Goal: Communication & Community: Answer question/provide support

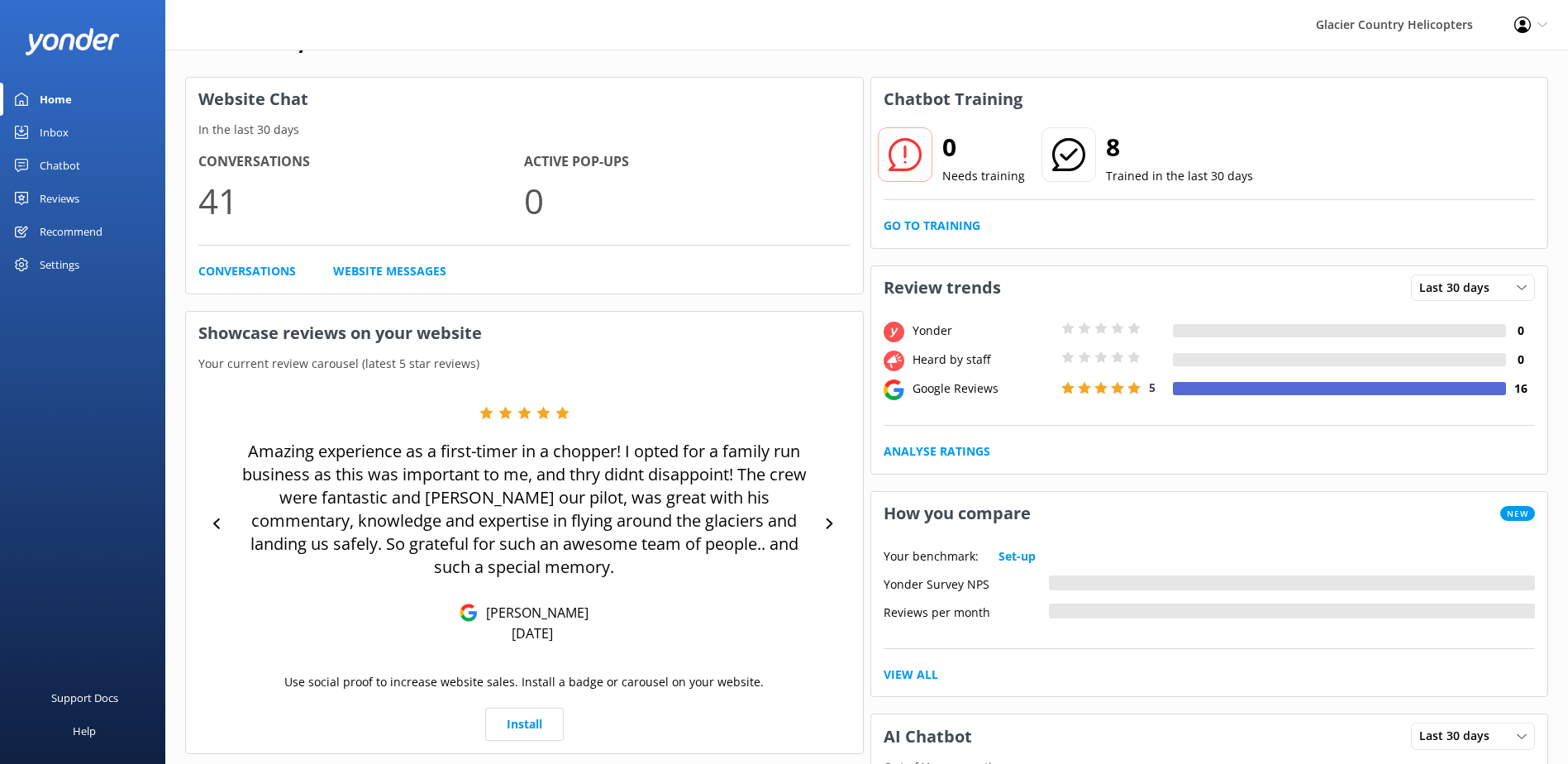
scroll to position [83, 0]
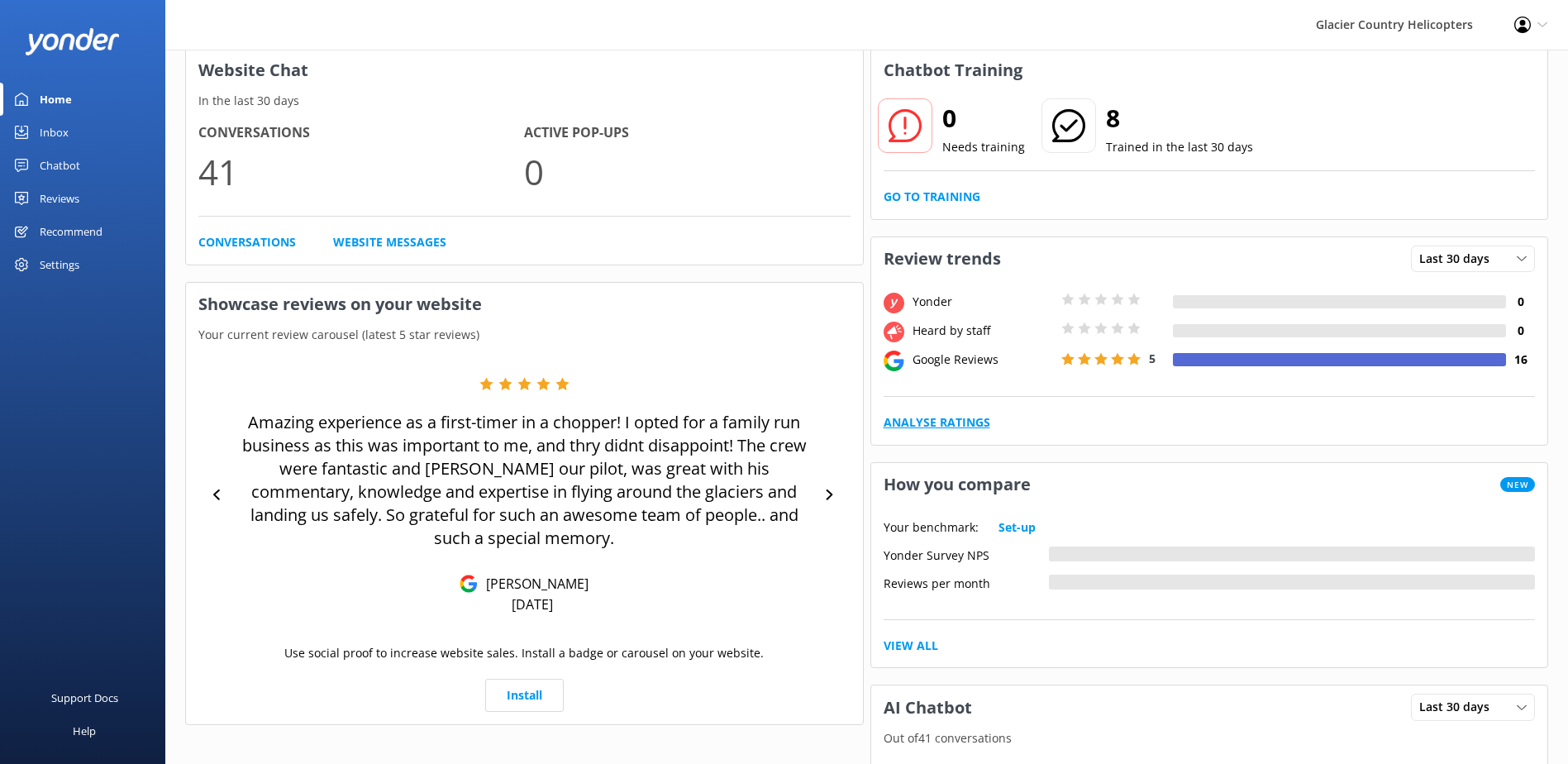
click at [944, 420] on link "Analyse Ratings" at bounding box center [937, 423] width 107 height 18
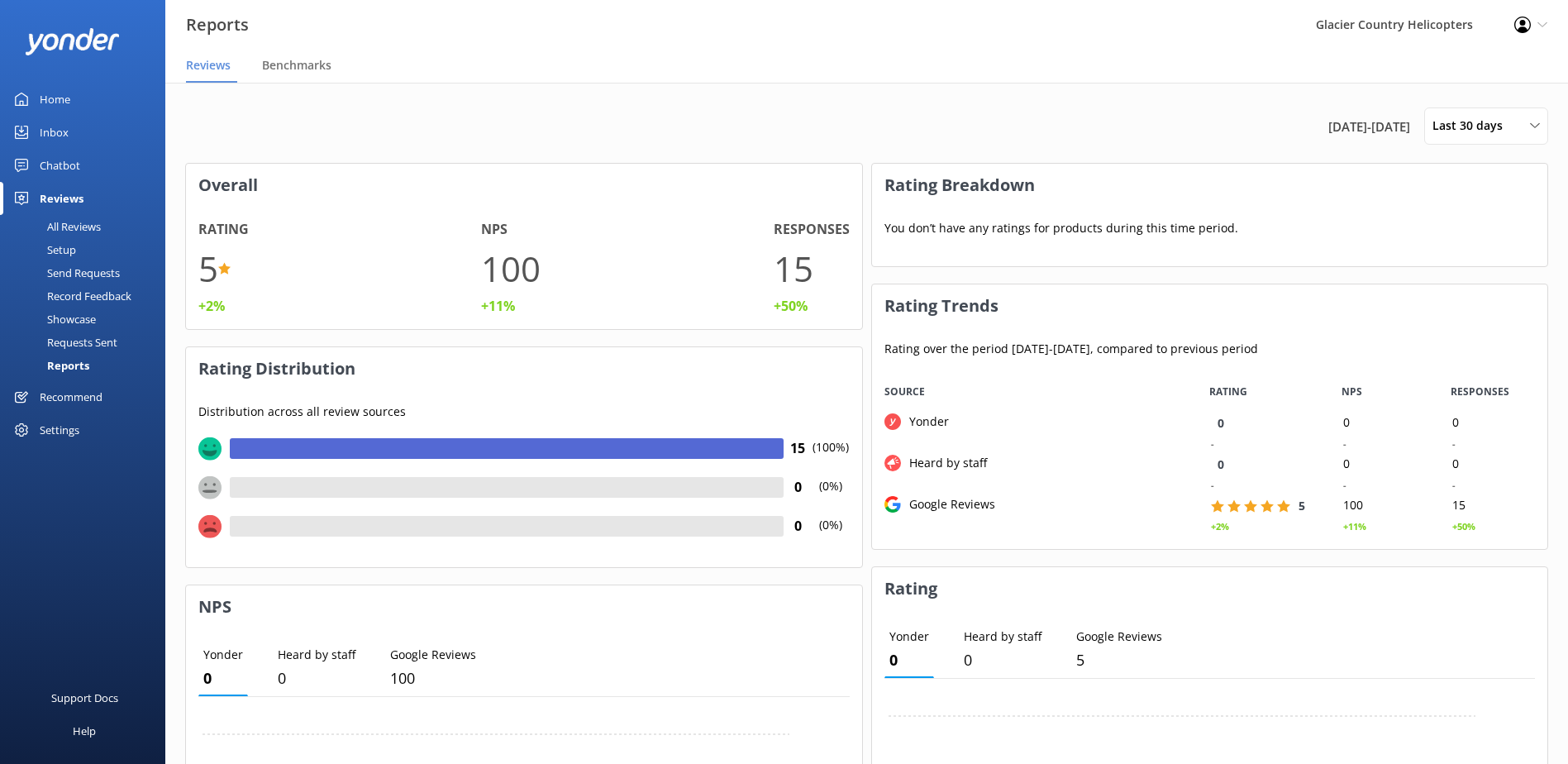
click at [68, 226] on div "All Reviews" at bounding box center [55, 226] width 91 height 23
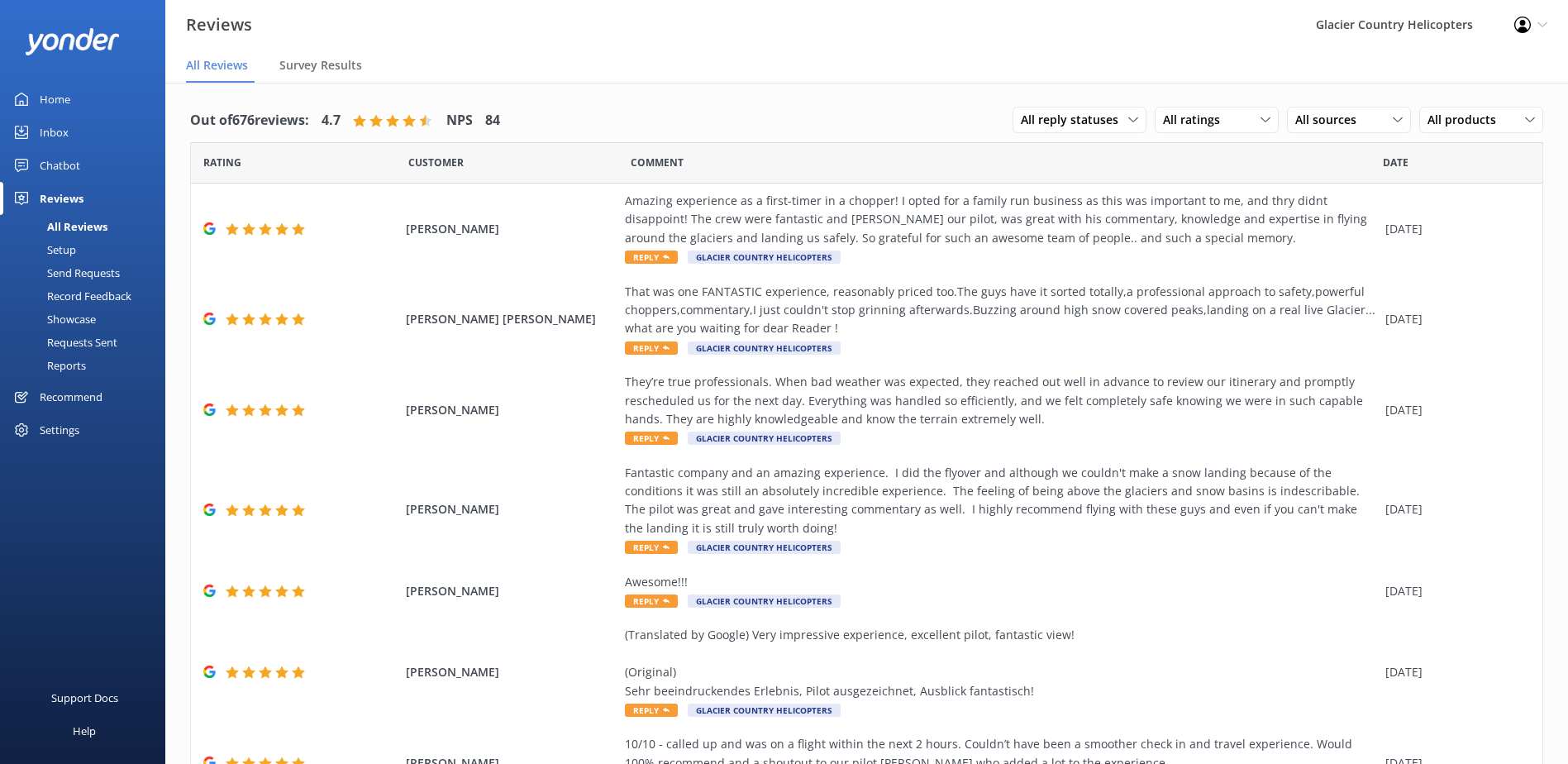
click at [67, 101] on div "Home" at bounding box center [54, 100] width 30 height 33
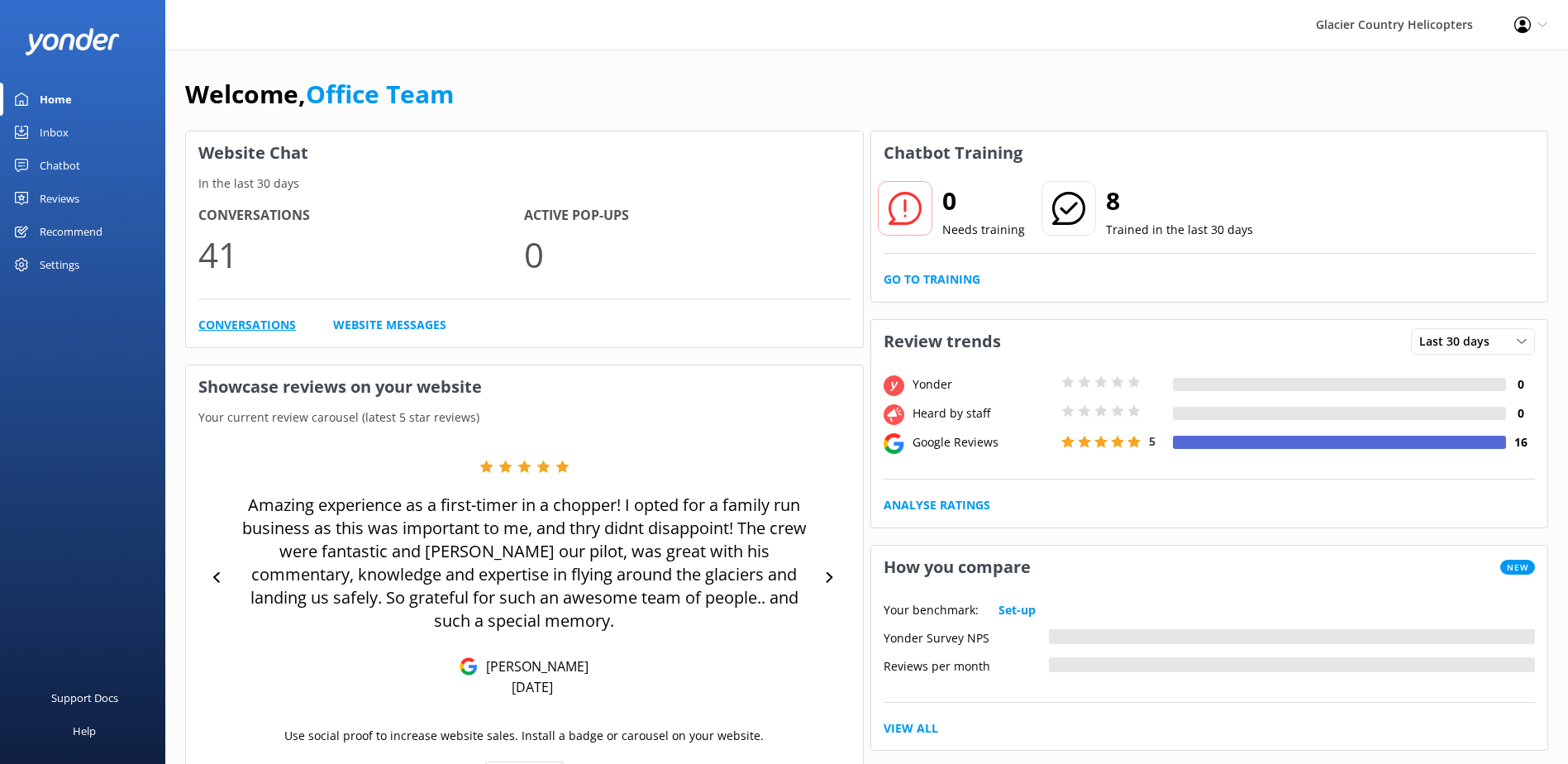
click at [250, 320] on link "Conversations" at bounding box center [247, 325] width 98 height 18
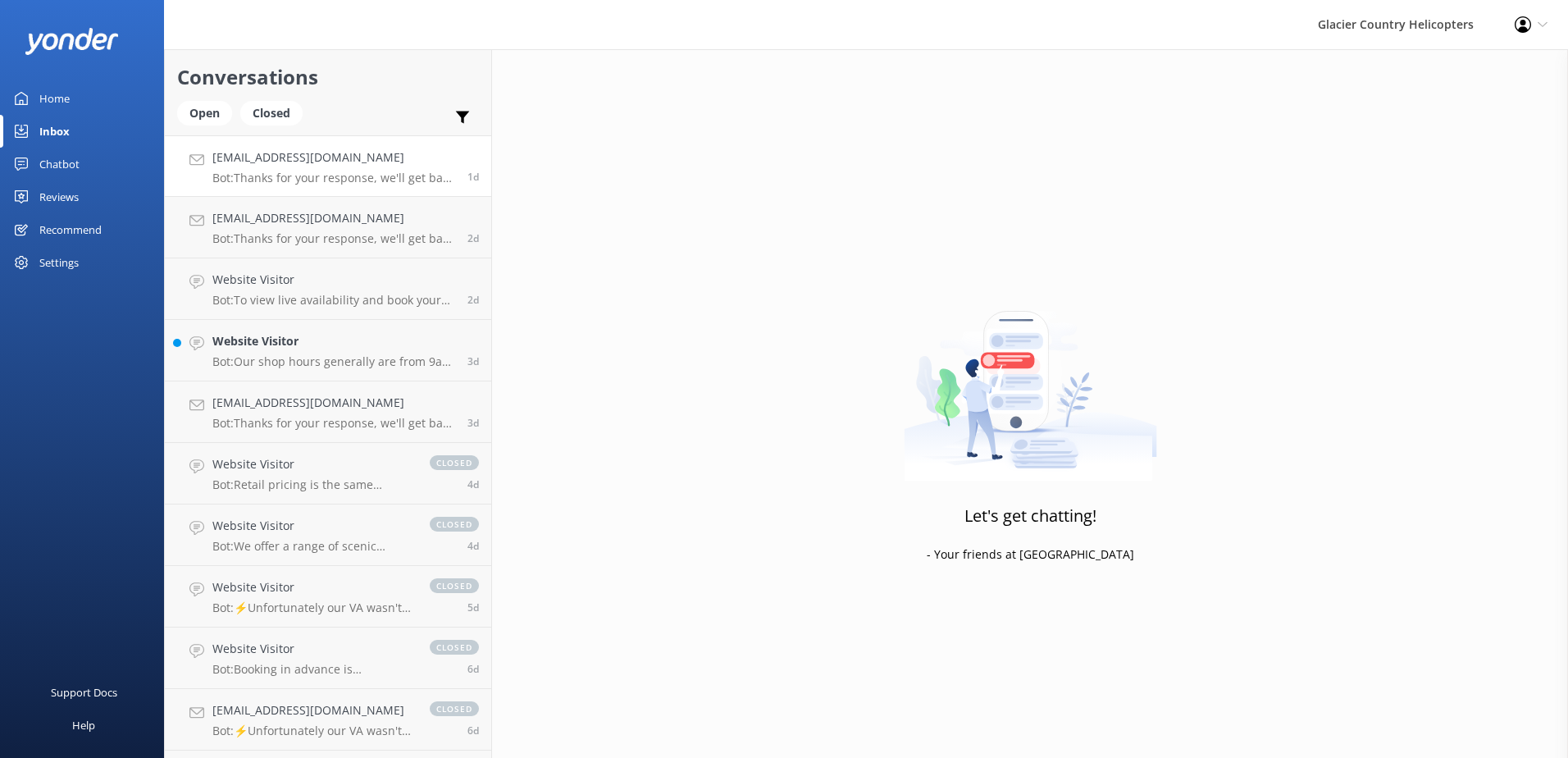
click at [344, 177] on p "Bot: Thanks for your response, we'll get back to you as soon as we can during o…" at bounding box center [333, 178] width 243 height 15
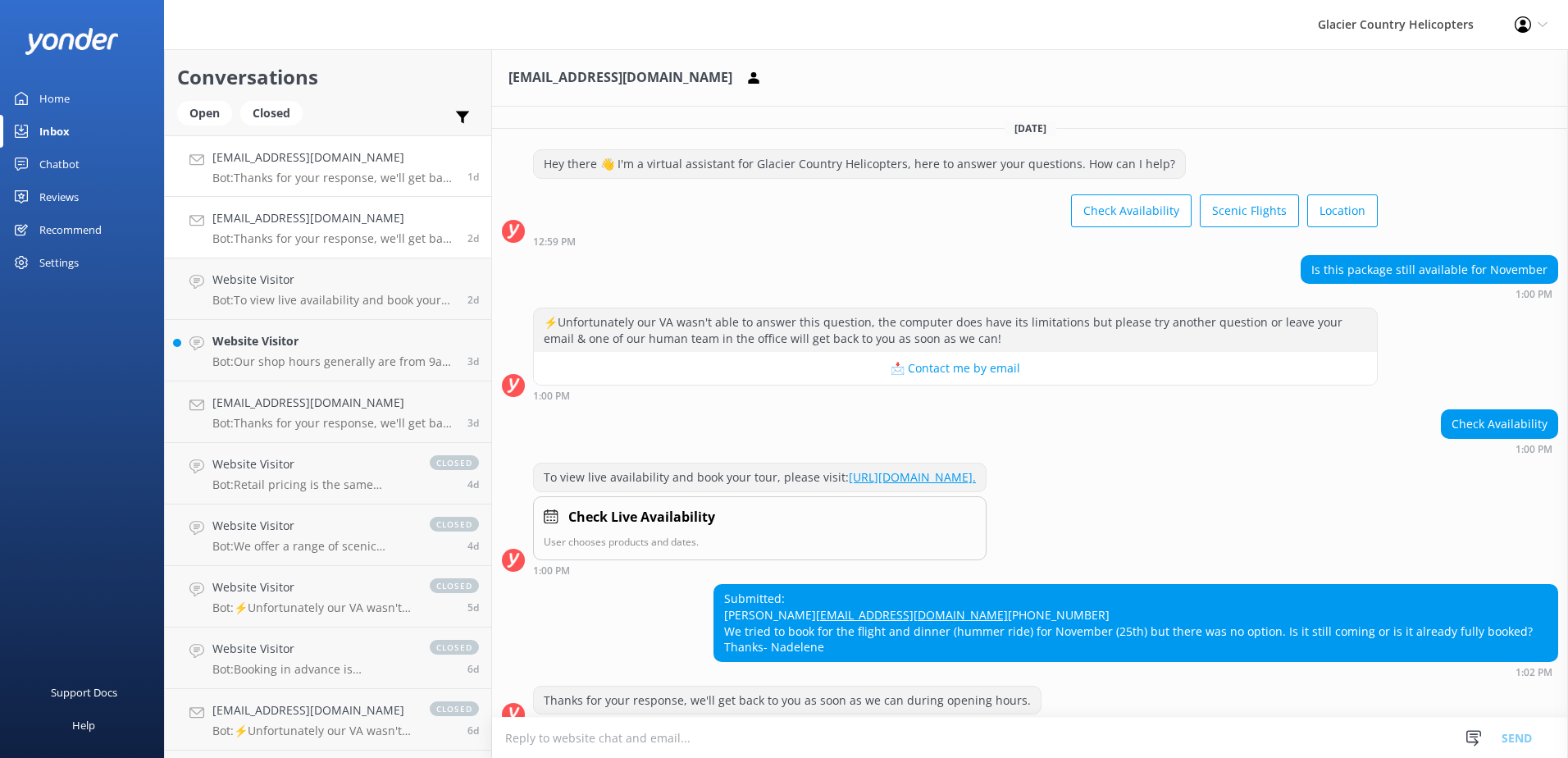
scroll to position [70, 0]
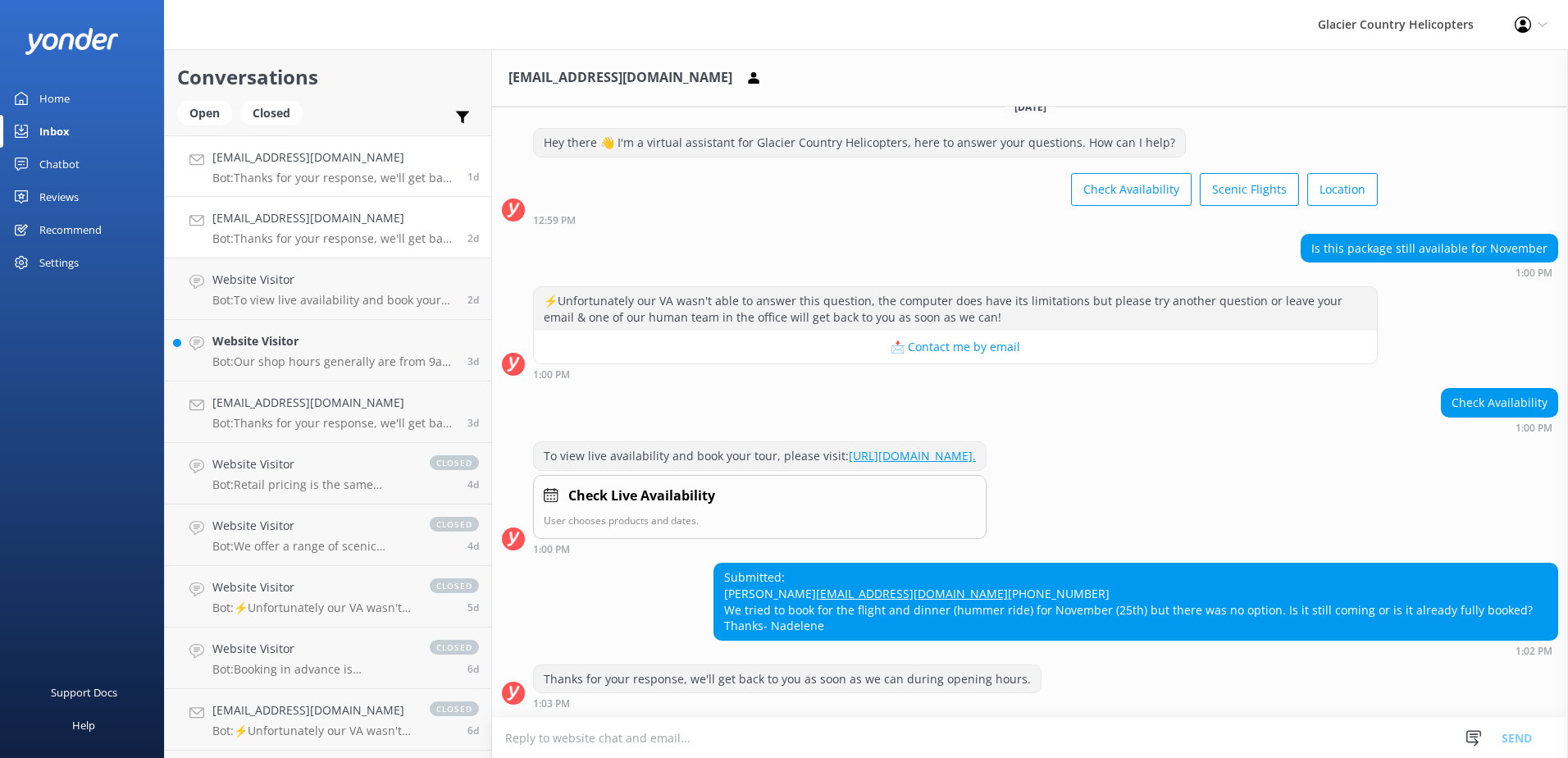
click at [242, 223] on h4 "[EMAIL_ADDRESS][DOMAIN_NAME]" at bounding box center [333, 218] width 243 height 18
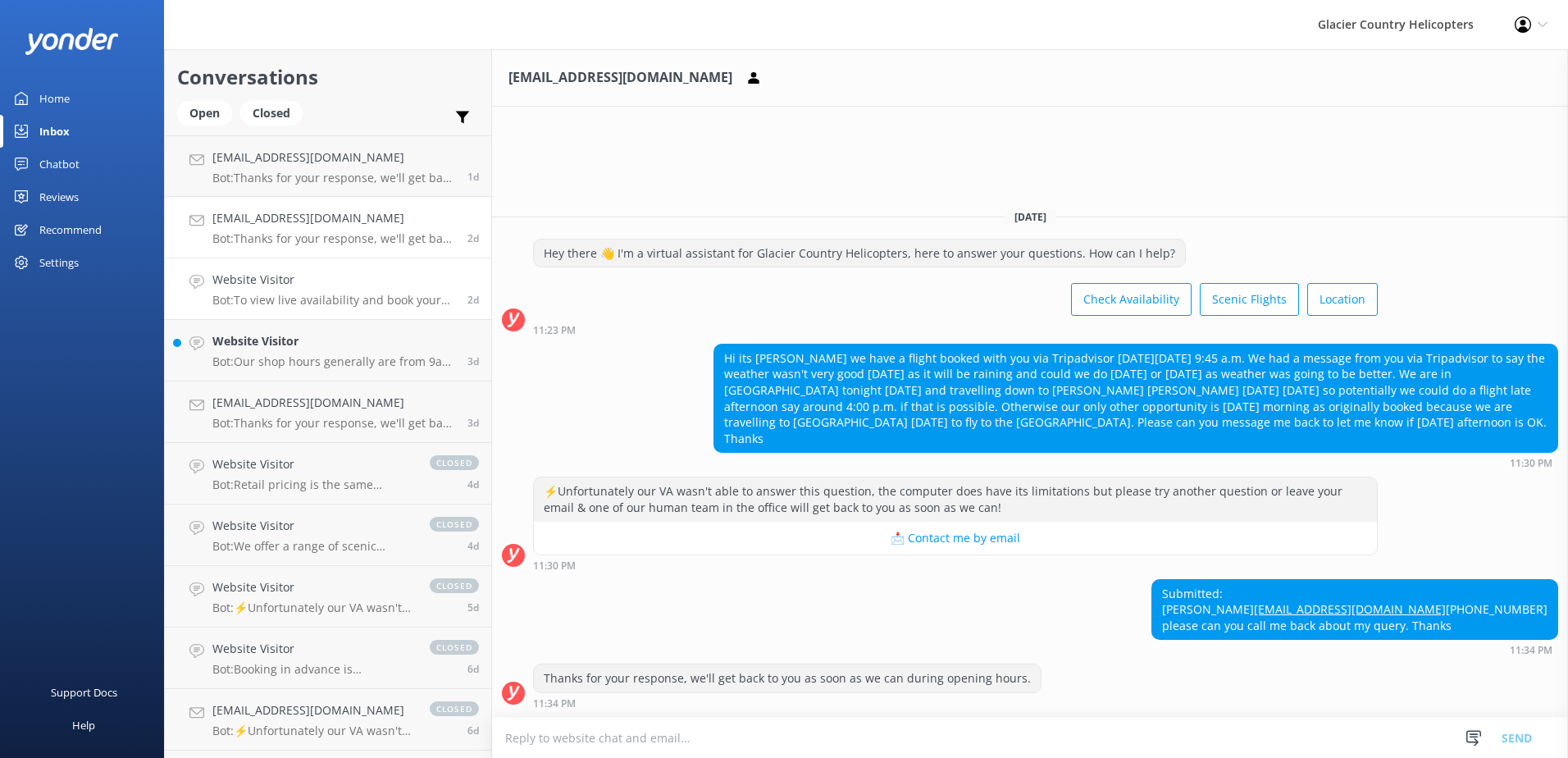
click at [375, 298] on p "Bot: To view live availability and book your tour, click [URL][DOMAIN_NAME]" at bounding box center [333, 300] width 243 height 15
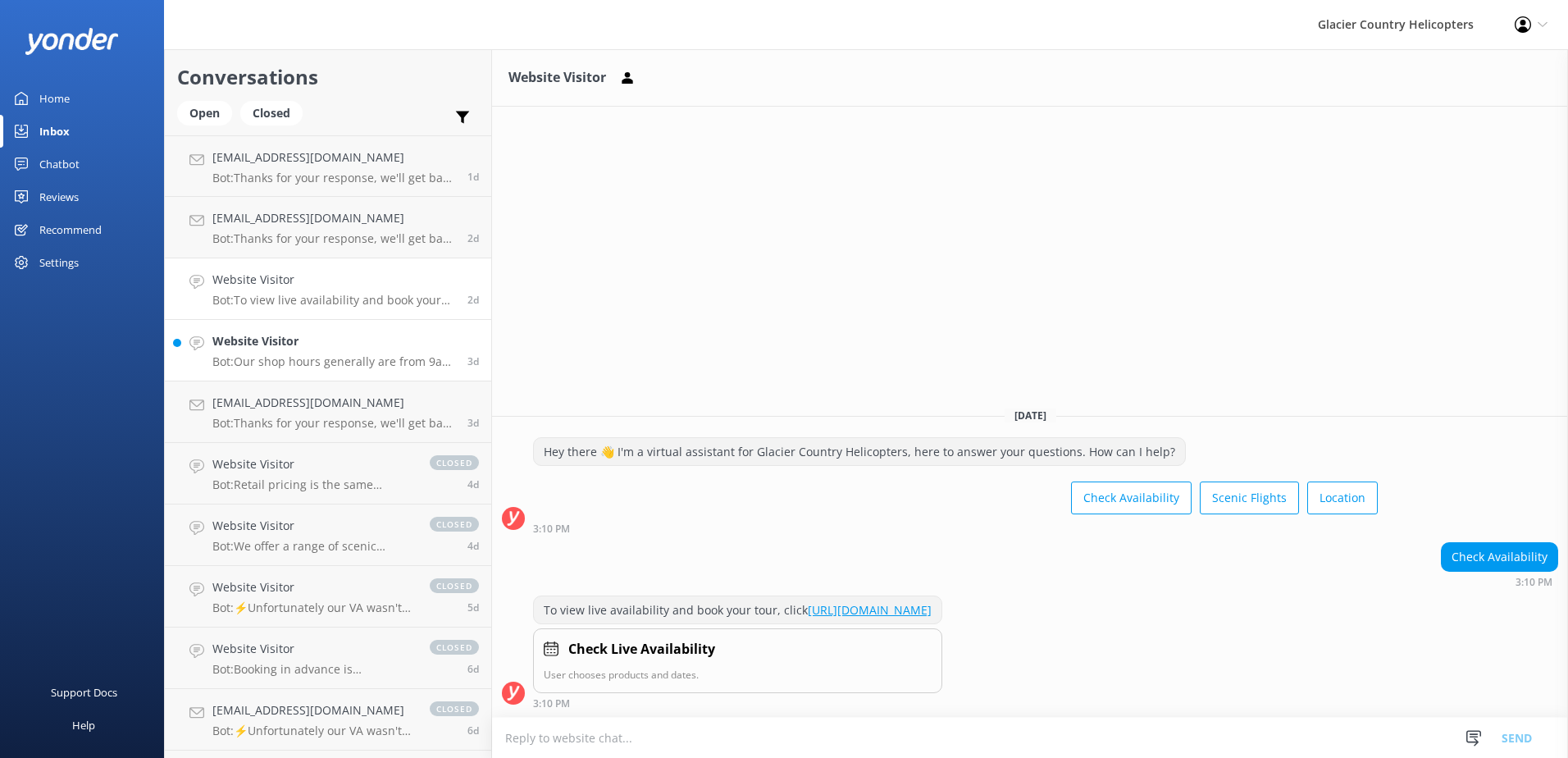
click at [374, 351] on h4 "Website Visitor" at bounding box center [333, 341] width 243 height 18
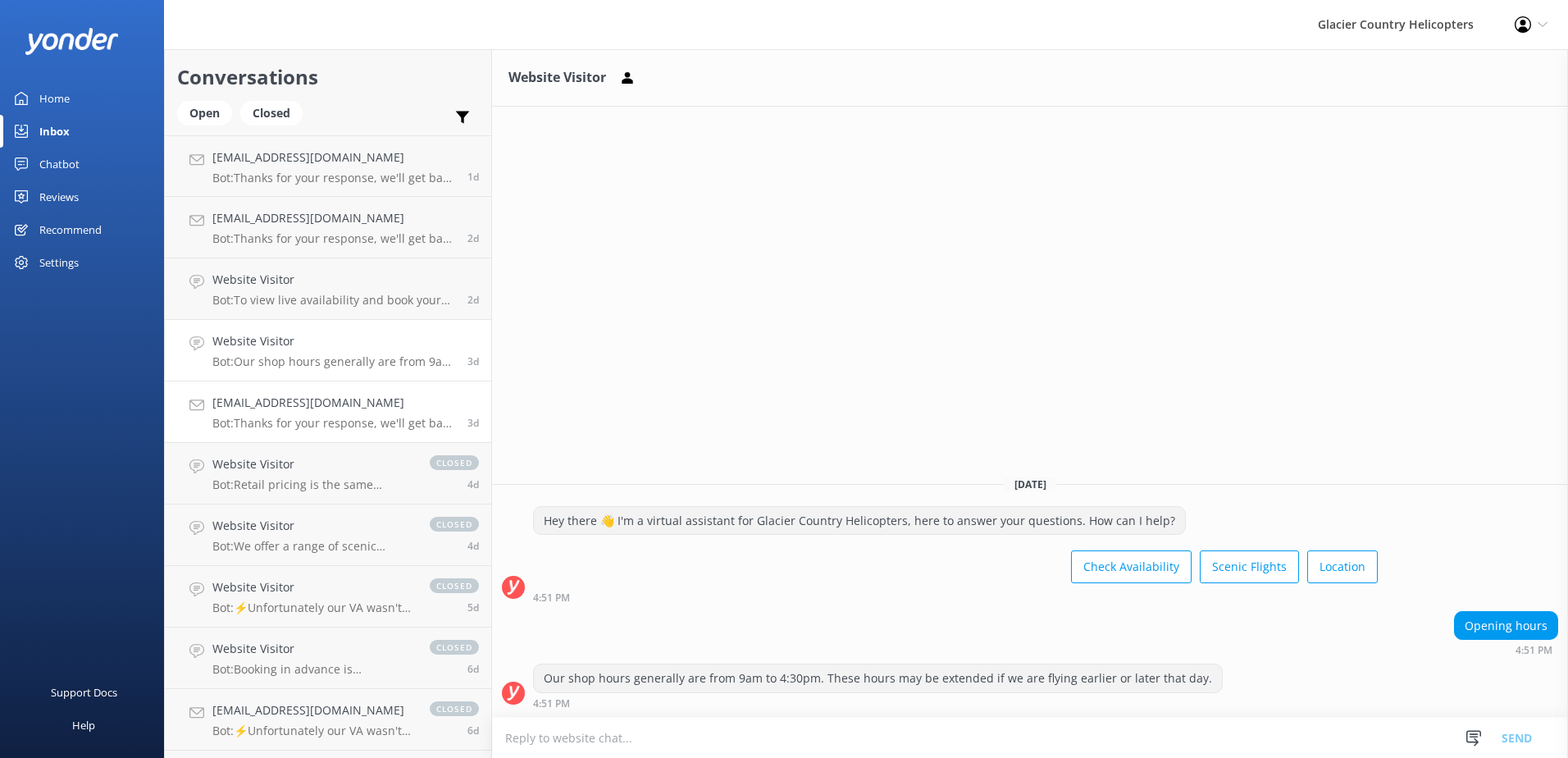
click at [329, 421] on p "Bot: Thanks for your response, we'll get back to you as soon as we can during o…" at bounding box center [333, 423] width 243 height 15
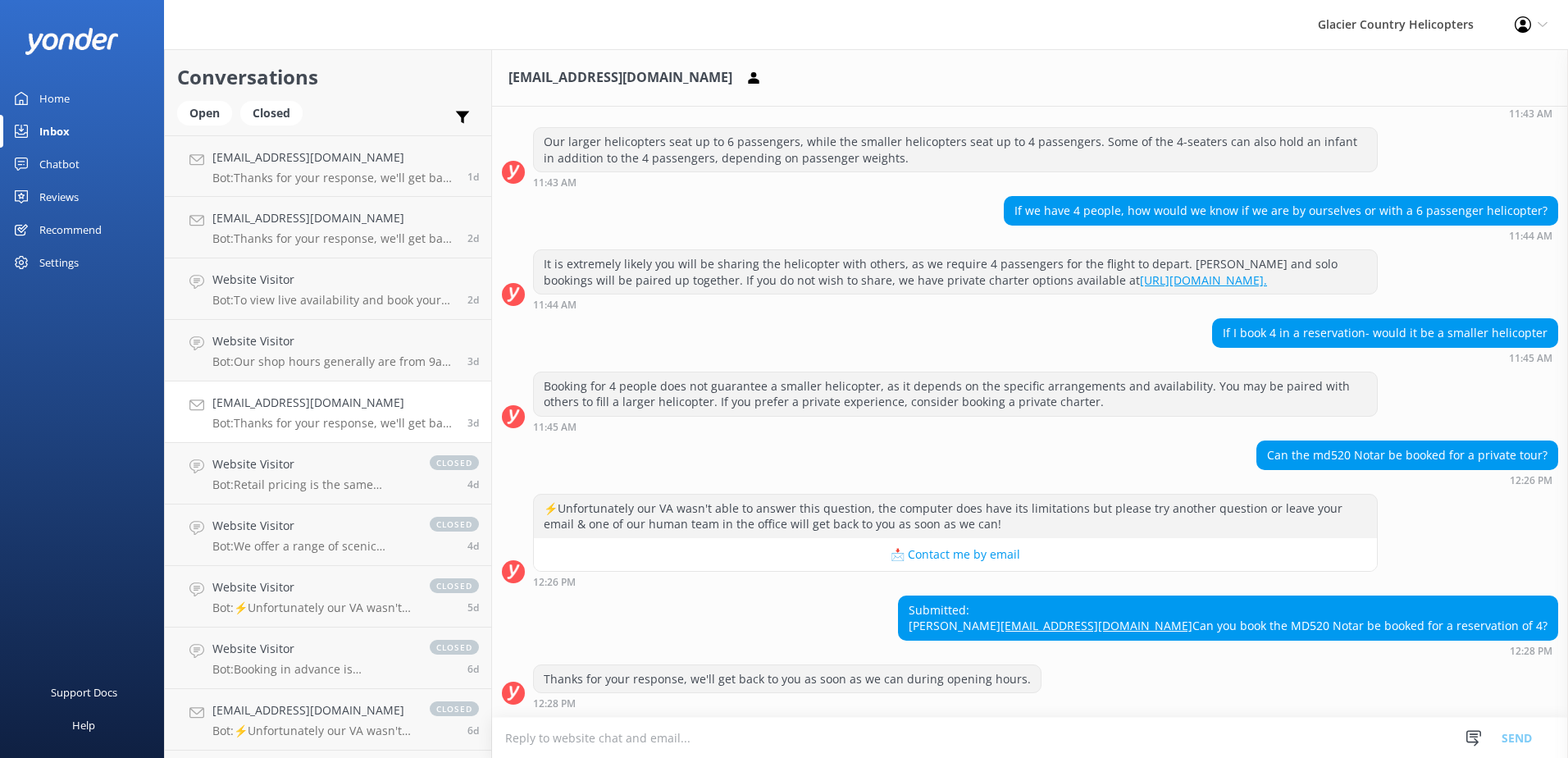
scroll to position [229, 0]
